Goal: Transaction & Acquisition: Book appointment/travel/reservation

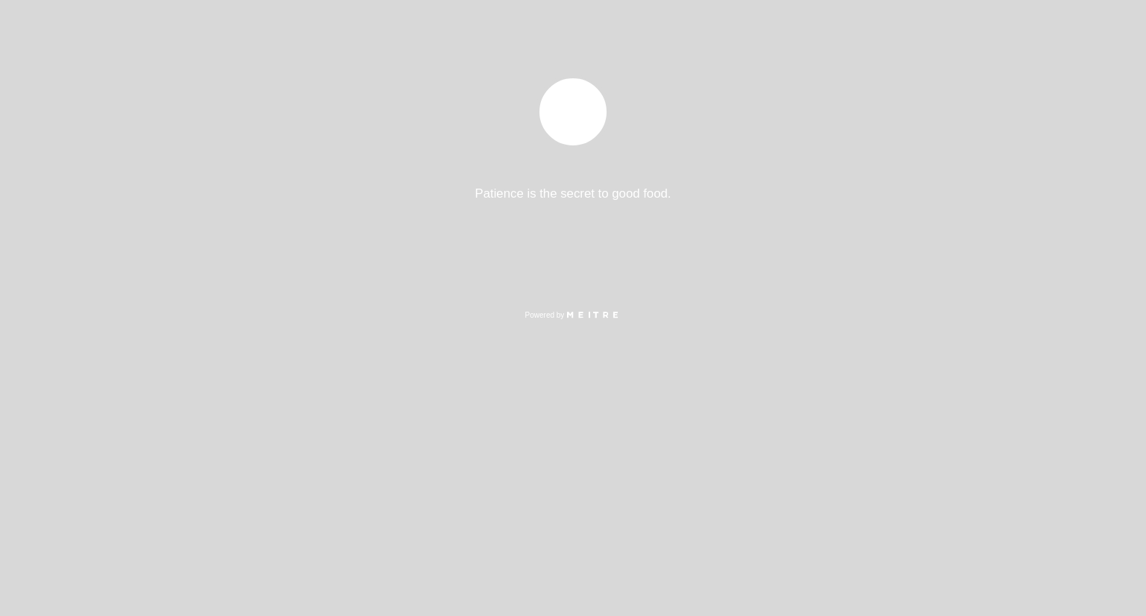
select select "es"
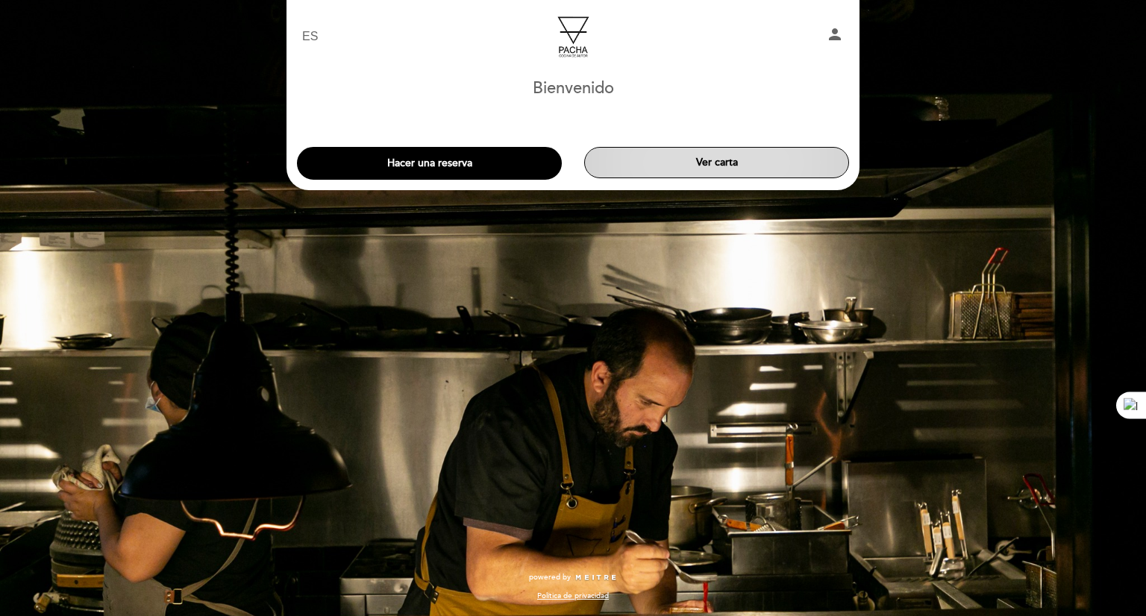
click at [720, 160] on button "Ver carta" at bounding box center [716, 162] width 265 height 31
click at [419, 162] on button "Hacer una reserva" at bounding box center [429, 163] width 265 height 33
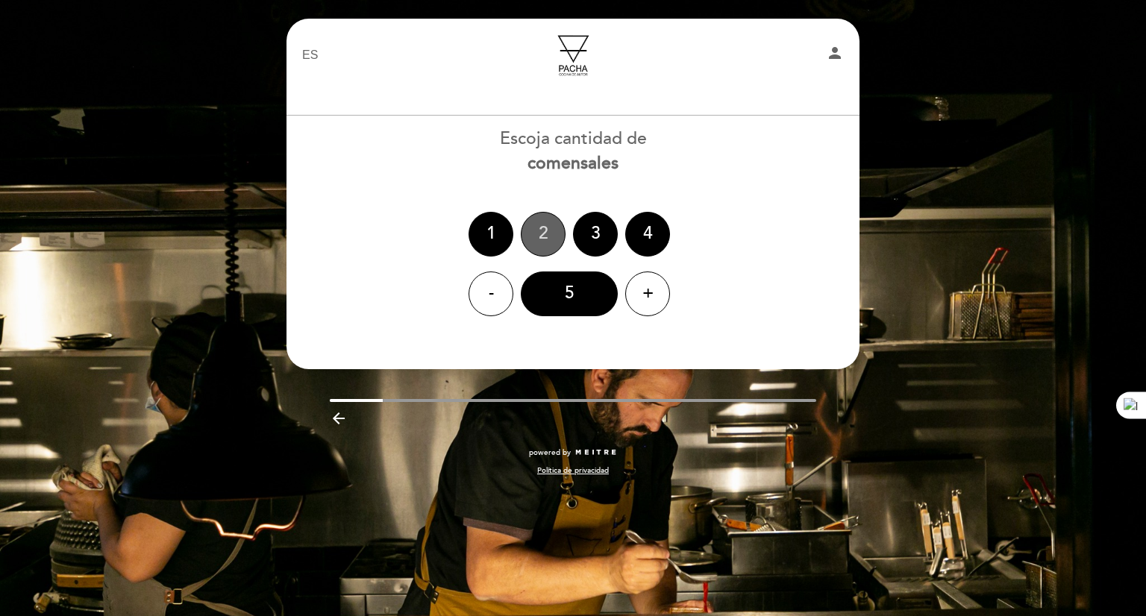
click at [540, 231] on div "2" at bounding box center [543, 234] width 45 height 45
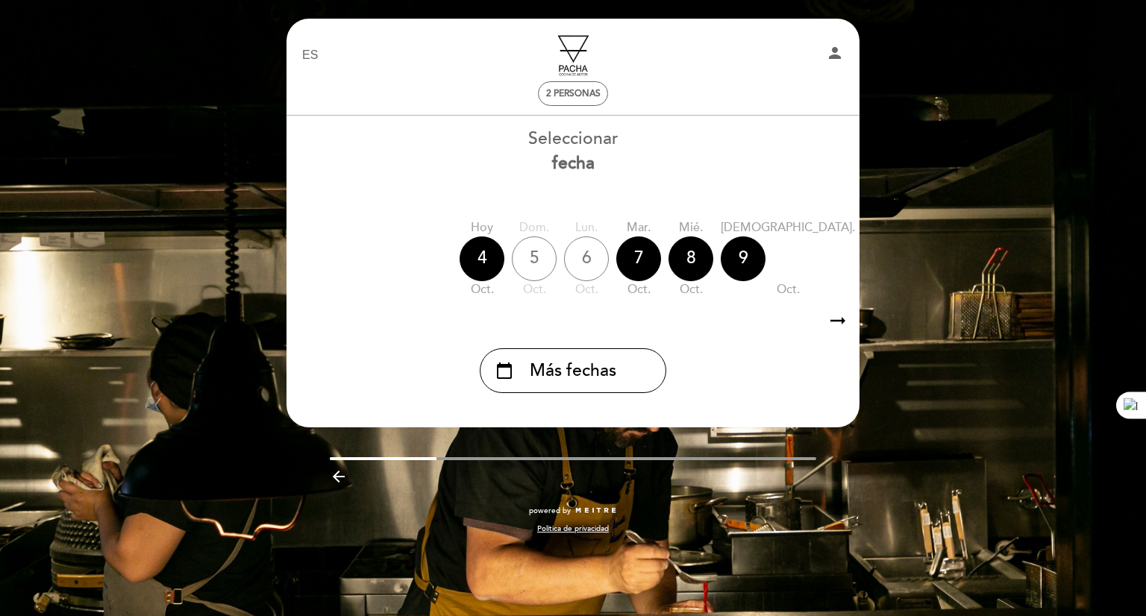
click at [836, 319] on icon "arrow_right_alt" at bounding box center [838, 321] width 22 height 32
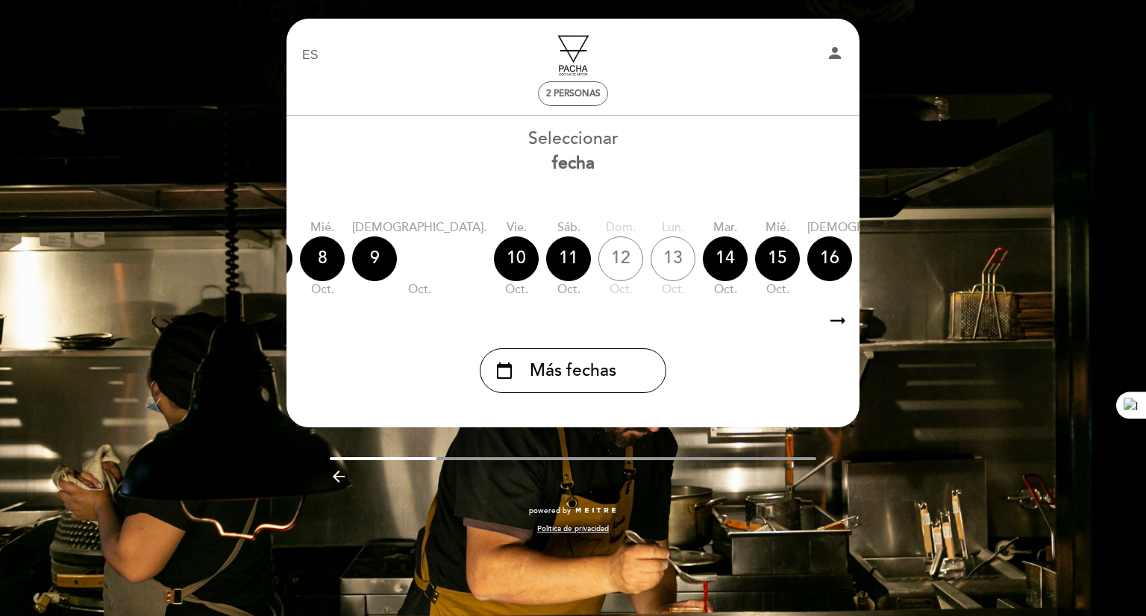
scroll to position [0, 435]
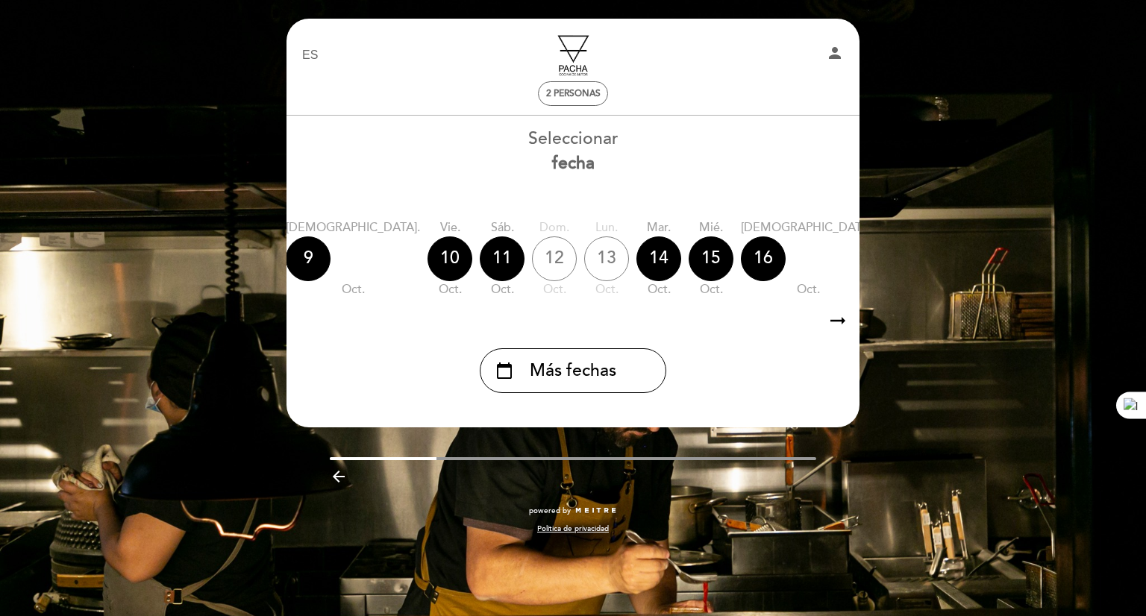
click at [836, 319] on icon "arrow_right_alt" at bounding box center [838, 321] width 22 height 32
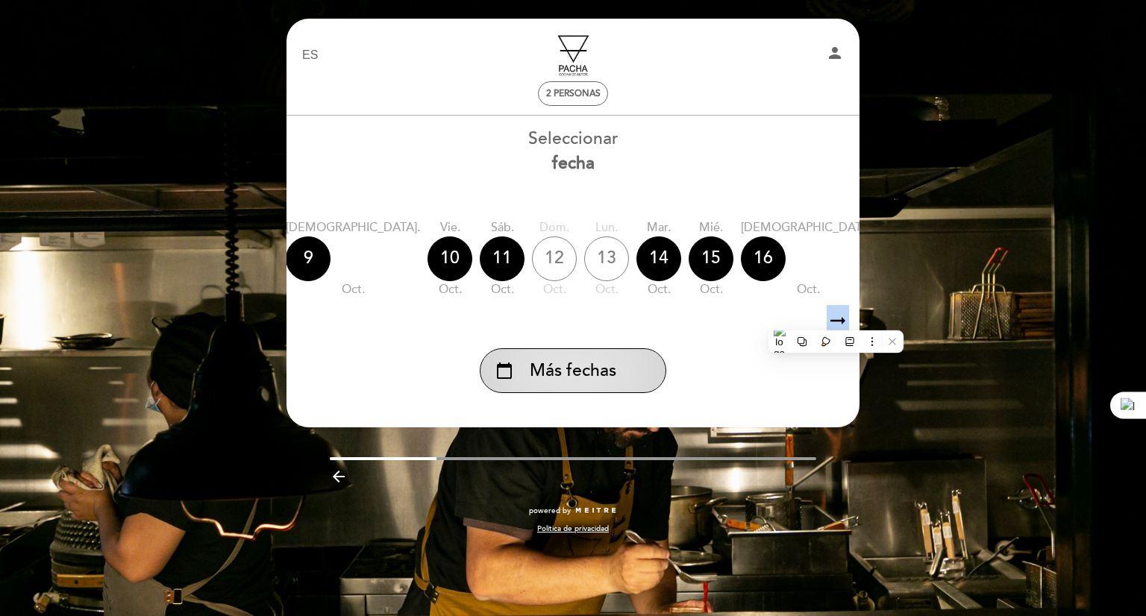
click at [575, 373] on span "Más fechas" at bounding box center [573, 371] width 87 height 25
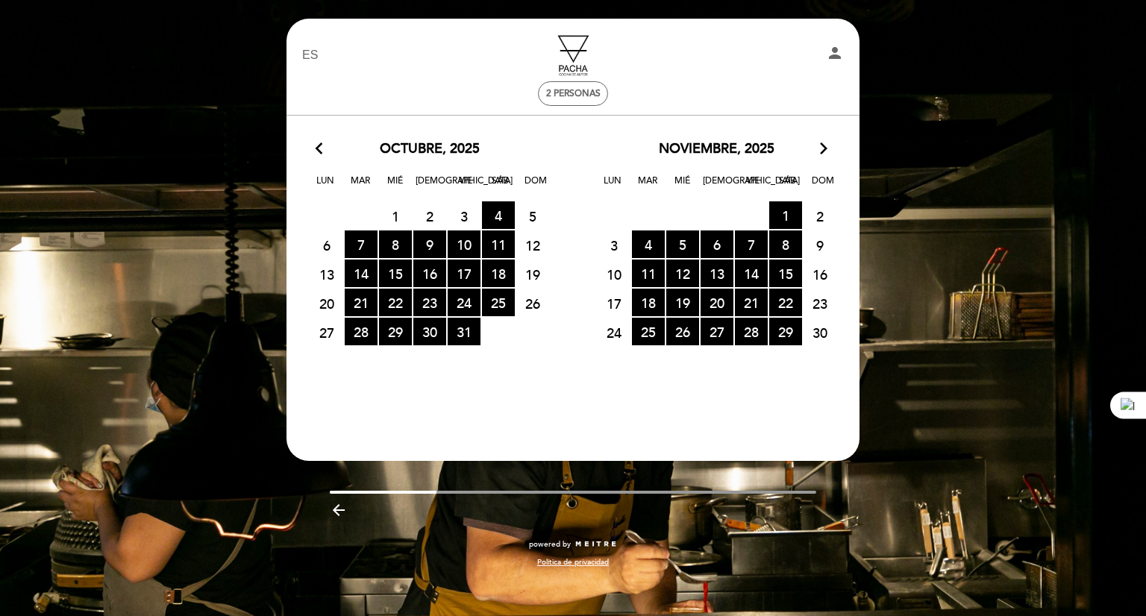
click at [822, 148] on icon "arrow_forward_ios" at bounding box center [823, 149] width 13 height 19
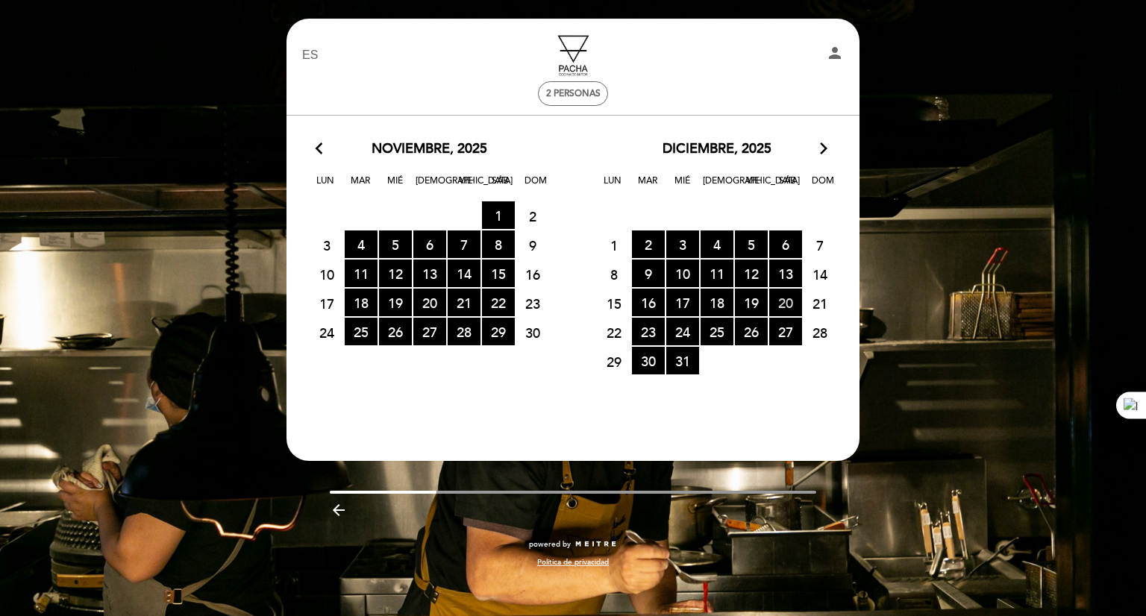
click at [784, 298] on span "20 RESERVAS DISPONIBLES" at bounding box center [785, 303] width 33 height 28
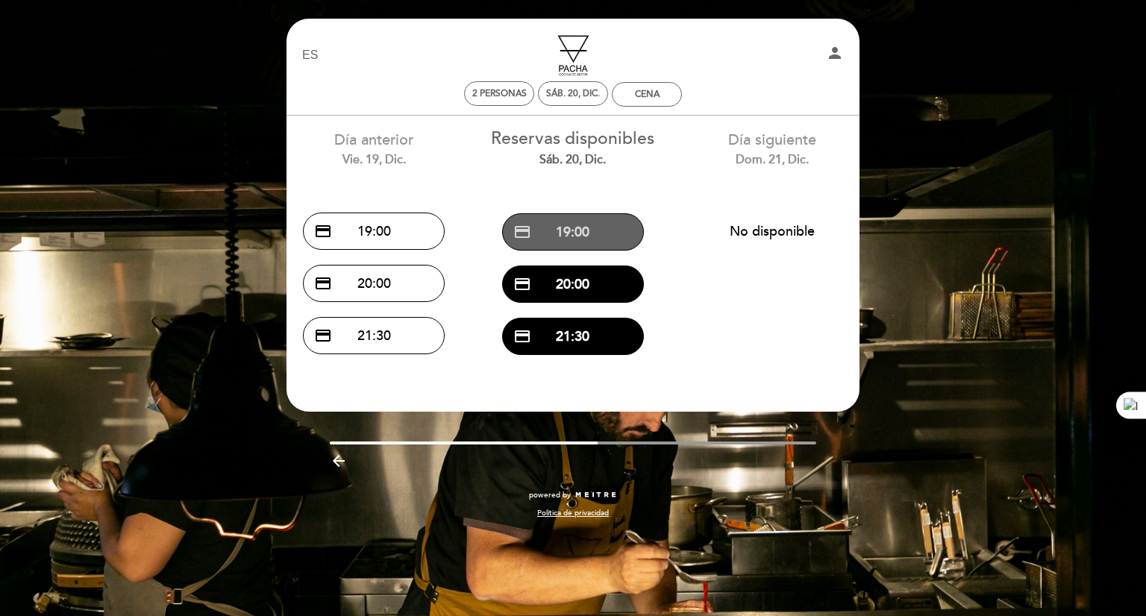
click at [575, 229] on button "credit_card 19:00" at bounding box center [573, 231] width 142 height 37
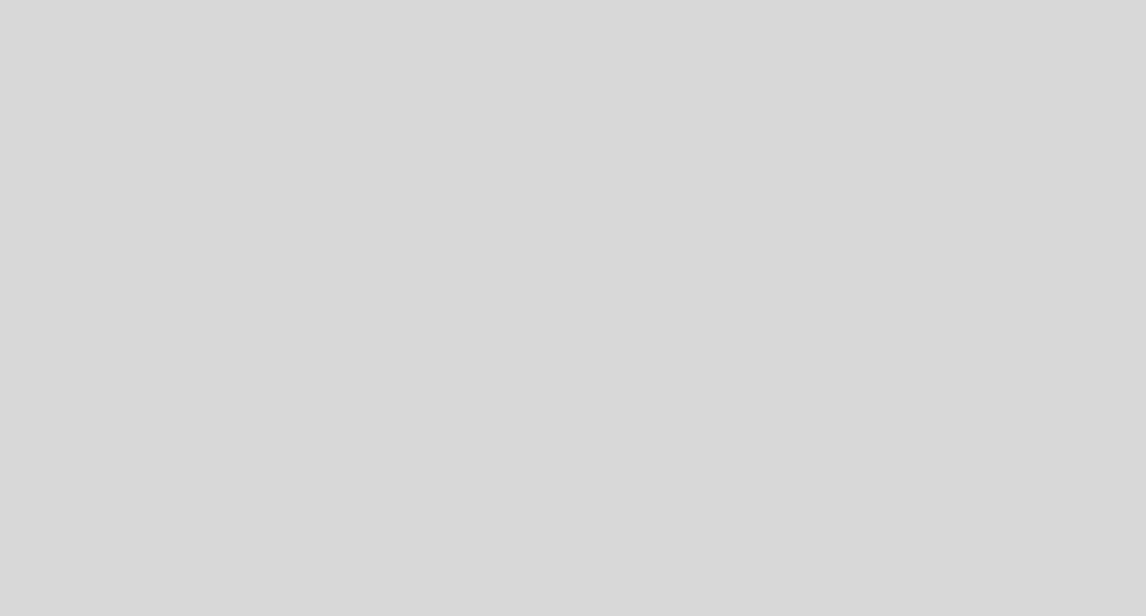
select select "es"
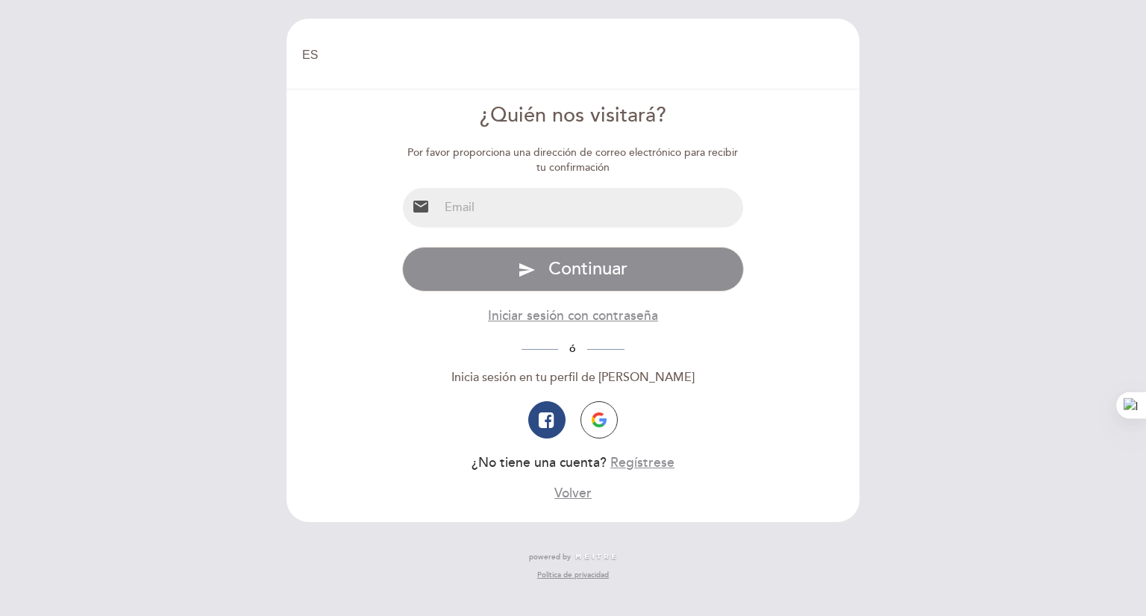
click at [520, 221] on input "email" at bounding box center [591, 208] width 305 height 40
type input "[EMAIL_ADDRESS][DOMAIN_NAME]"
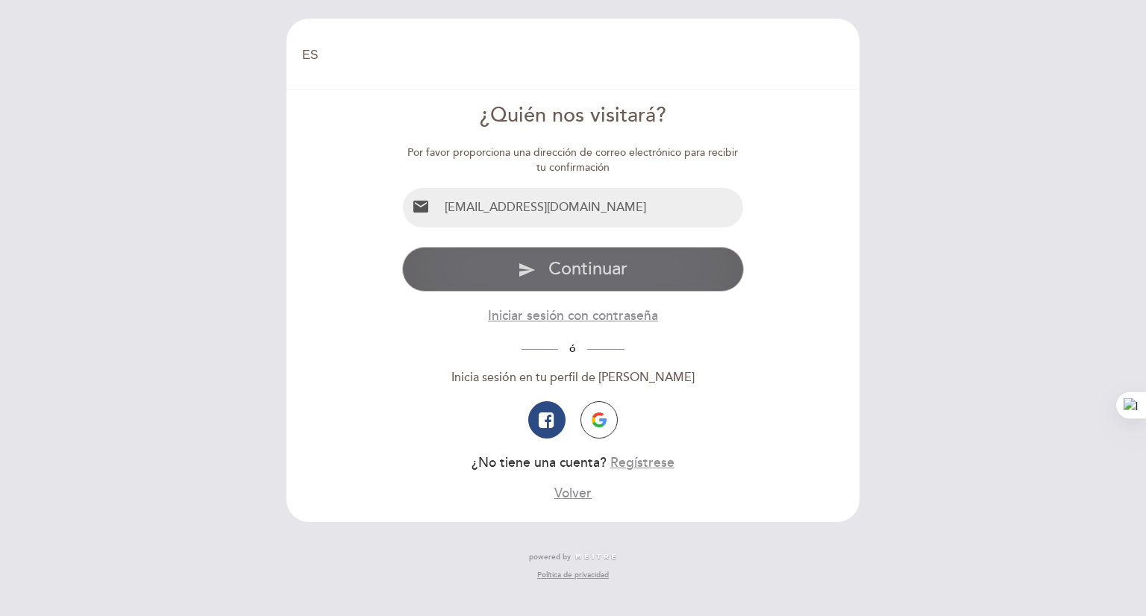
click at [571, 269] on span "Continuar" at bounding box center [587, 269] width 79 height 22
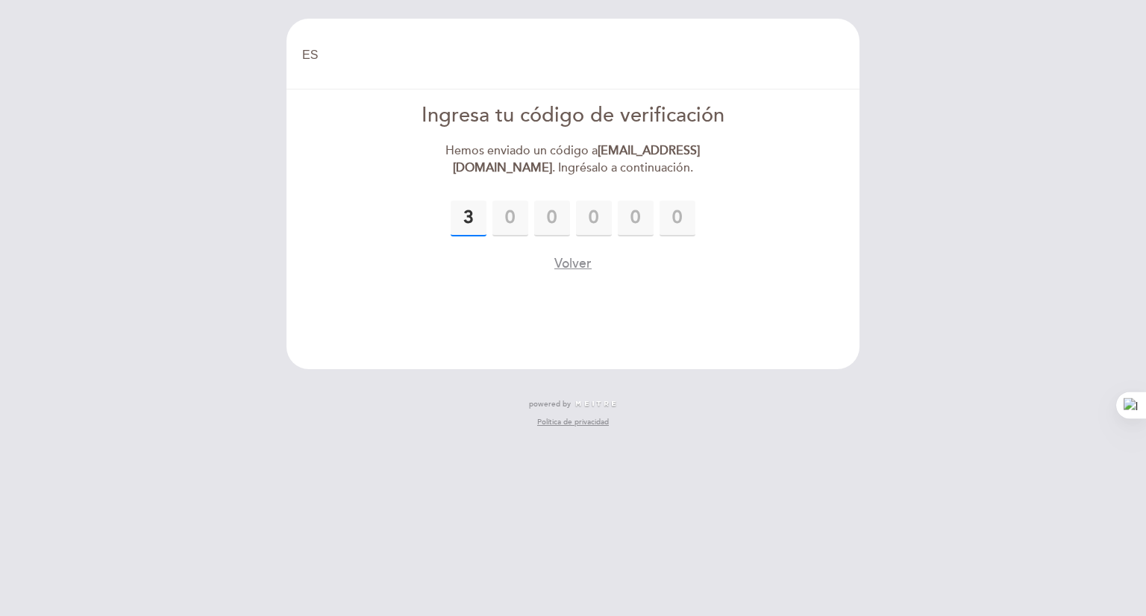
type input "3"
type input "8"
type input "9"
type input "6"
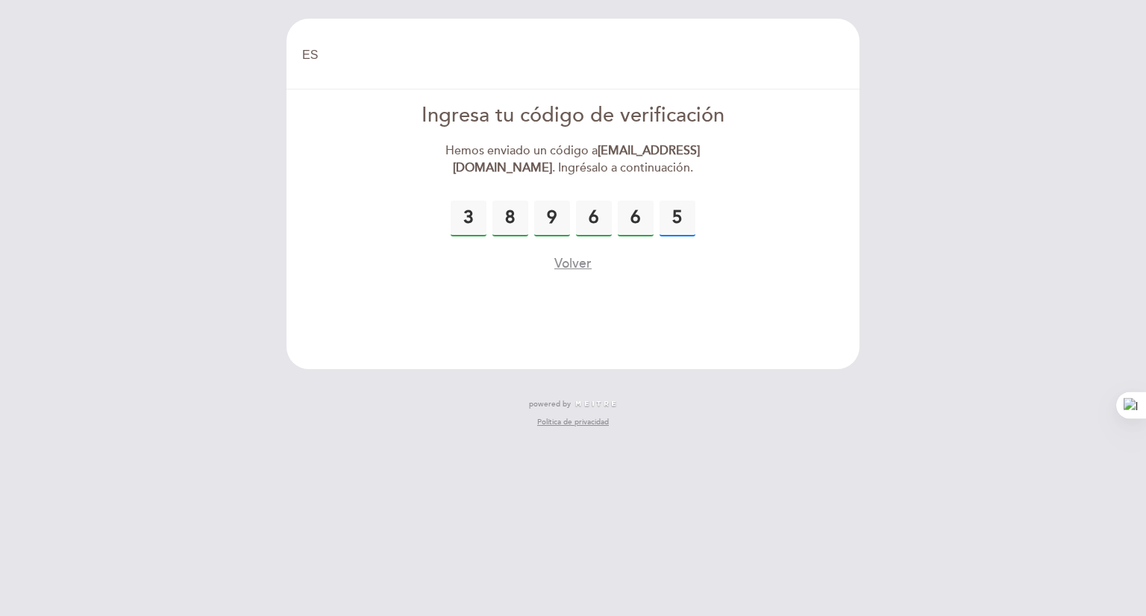
type input "5"
